Goal: Task Accomplishment & Management: Manage account settings

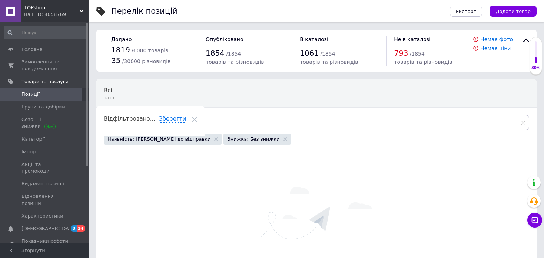
type input "л"
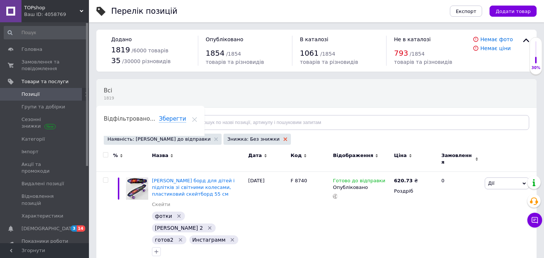
click at [283, 139] on use at bounding box center [285, 139] width 4 height 4
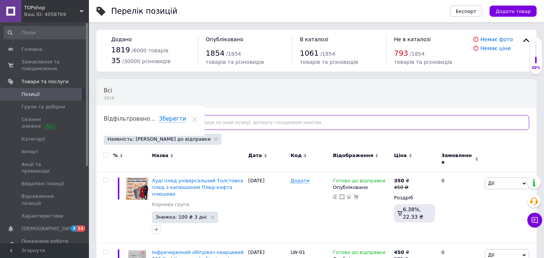
click at [244, 123] on input "text" at bounding box center [358, 122] width 342 height 15
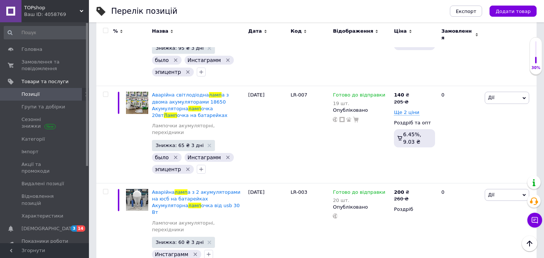
scroll to position [607, 0]
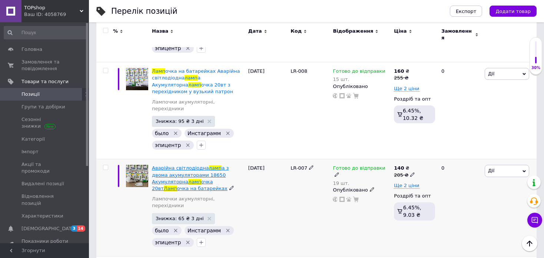
type input "ламп"
click at [188, 165] on span "Аварійна світлодіодна" at bounding box center [180, 168] width 57 height 6
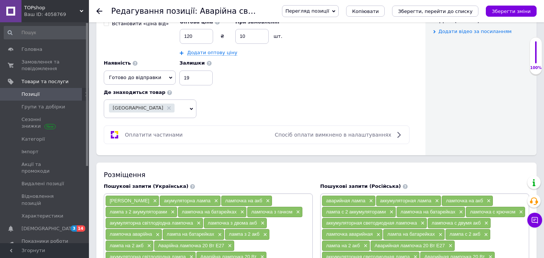
scroll to position [395, 0]
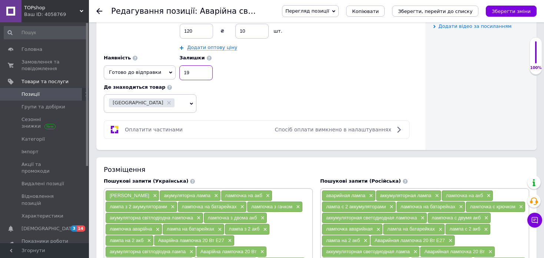
click at [183, 72] on input "19" at bounding box center [195, 72] width 33 height 15
type input "1"
type input "2"
click at [425, 9] on icon "Зберегти, перейти до списку" at bounding box center [435, 12] width 74 height 6
